Goal: Task Accomplishment & Management: Manage account settings

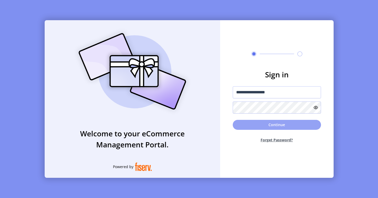
click at [259, 123] on button "Continue" at bounding box center [277, 125] width 88 height 10
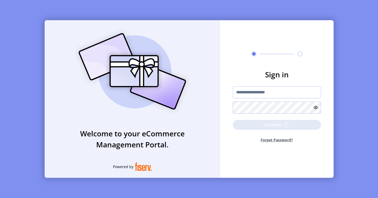
click at [259, 123] on p-button "Continue" at bounding box center [277, 125] width 88 height 10
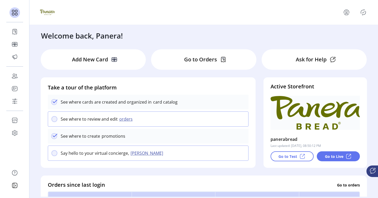
click at [364, 15] on icon "Publisher Panel" at bounding box center [363, 12] width 8 height 8
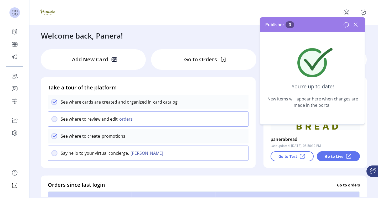
click at [356, 24] on icon at bounding box center [355, 24] width 8 height 8
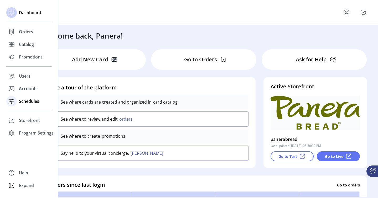
click at [27, 100] on span "Schedules" at bounding box center [29, 101] width 20 height 6
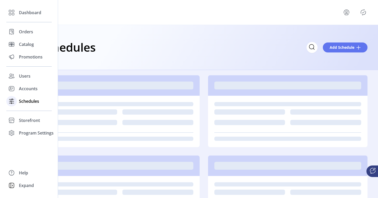
click at [31, 104] on span "Schedules" at bounding box center [29, 101] width 20 height 6
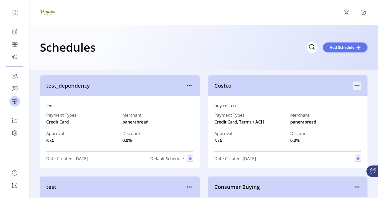
click at [355, 86] on icon "menu" at bounding box center [357, 86] width 8 height 8
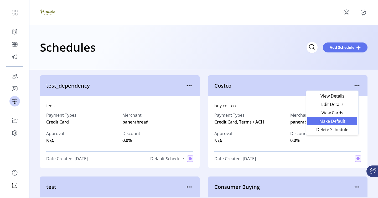
click at [330, 120] on span "Make Default" at bounding box center [332, 121] width 44 height 4
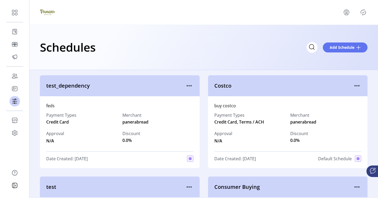
click at [363, 14] on icon "Publisher Panel" at bounding box center [363, 12] width 8 height 8
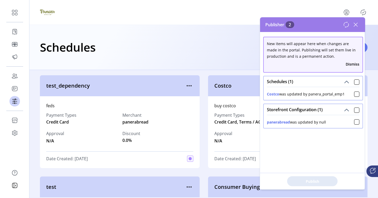
drag, startPoint x: 329, startPoint y: 124, endPoint x: 272, endPoint y: 123, distance: 57.8
click at [272, 123] on div "panerabread was updated by null" at bounding box center [313, 121] width 92 height 8
click at [318, 128] on div "Storefront Configuration (1) panerabread was updated by null" at bounding box center [313, 116] width 100 height 25
click at [290, 122] on button "panerabread" at bounding box center [278, 122] width 23 height 6
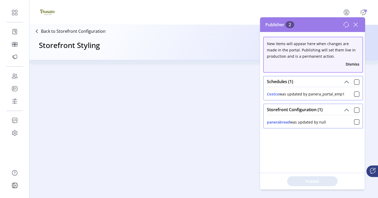
click at [290, 122] on button "panerabread" at bounding box center [278, 122] width 23 height 6
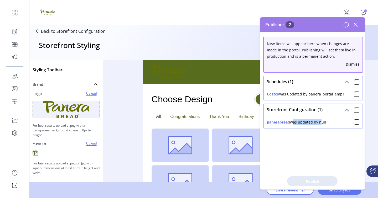
drag, startPoint x: 320, startPoint y: 123, endPoint x: 292, endPoint y: 122, distance: 28.1
click at [292, 122] on div "panerabread was updated by null" at bounding box center [296, 122] width 59 height 6
copy div "was updated by"
click at [344, 27] on icon at bounding box center [346, 25] width 6 height 6
click at [356, 27] on icon at bounding box center [355, 24] width 8 height 8
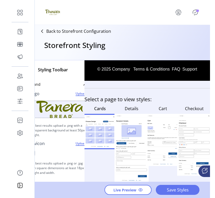
scroll to position [176, 0]
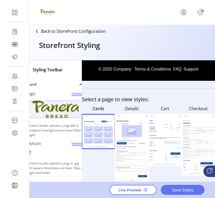
click at [200, 10] on icon "Publisher Panel" at bounding box center [200, 12] width 8 height 8
